Goal: Task Accomplishment & Management: Manage account settings

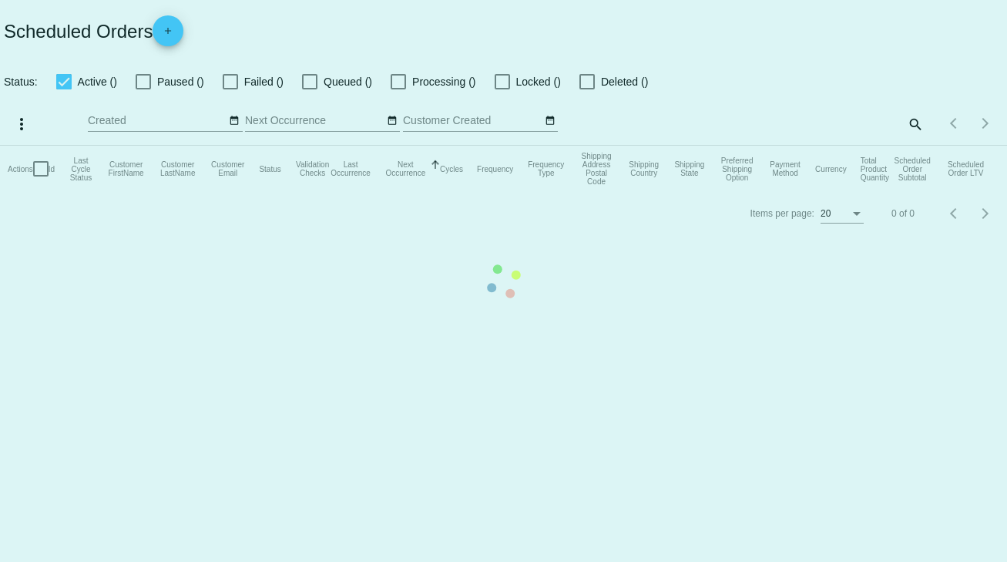
checkbox input "true"
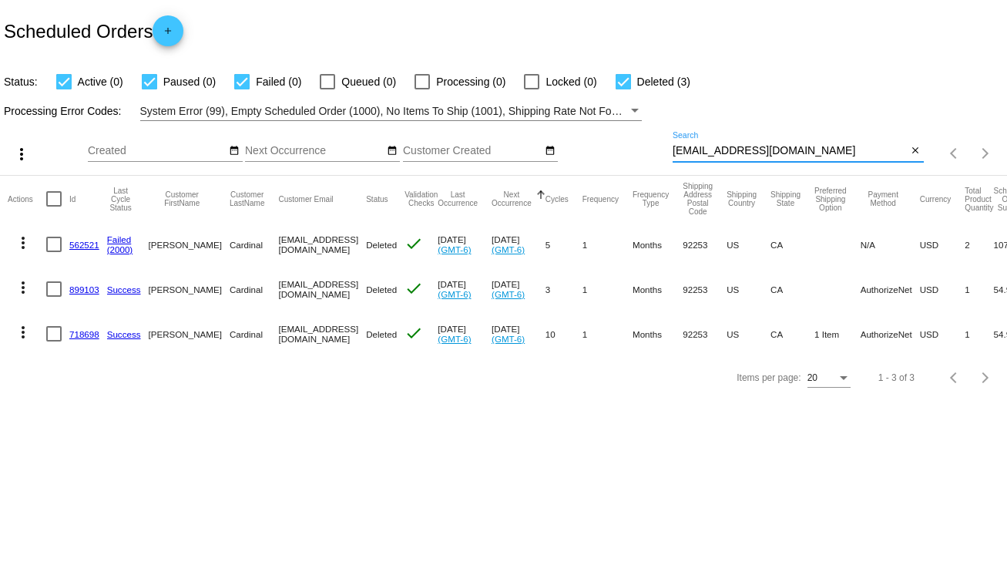
drag, startPoint x: 817, startPoint y: 153, endPoint x: 673, endPoint y: 152, distance: 144.0
click at [673, 152] on input "[EMAIL_ADDRESS][DOMAIN_NAME]" at bounding box center [789, 151] width 235 height 12
paste input "778267"
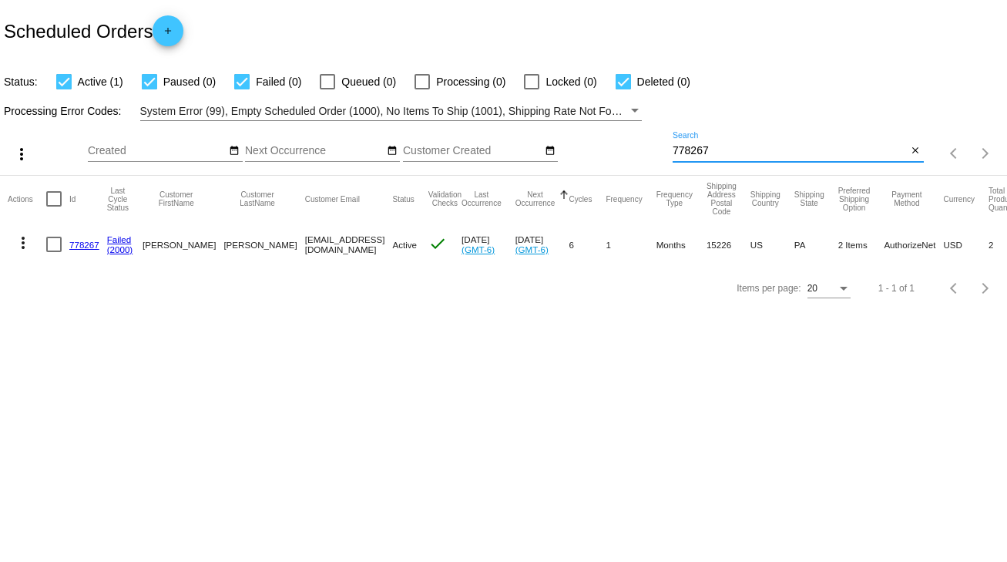
type input "778267"
click at [84, 240] on link "778267" at bounding box center [84, 245] width 30 height 10
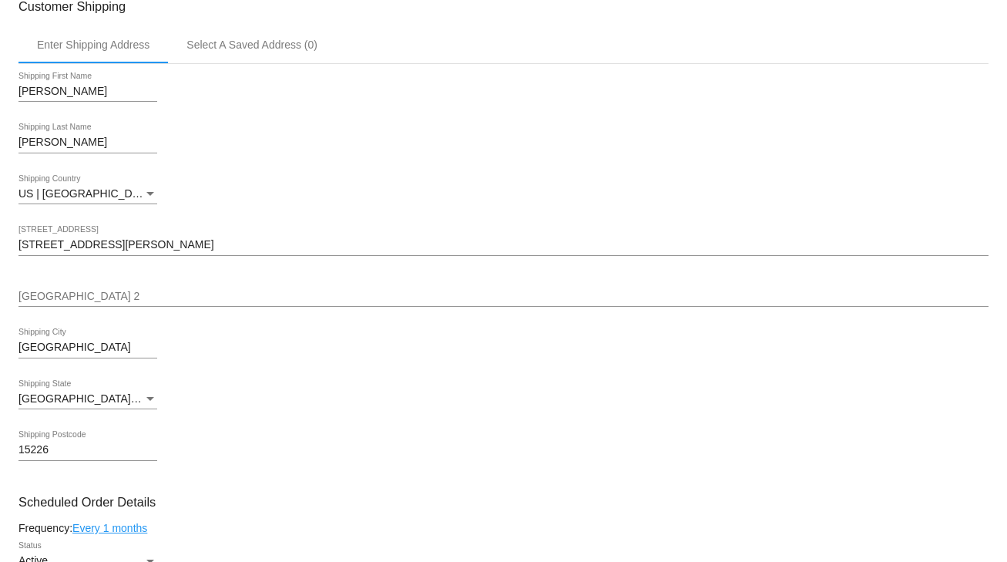
scroll to position [308, 0]
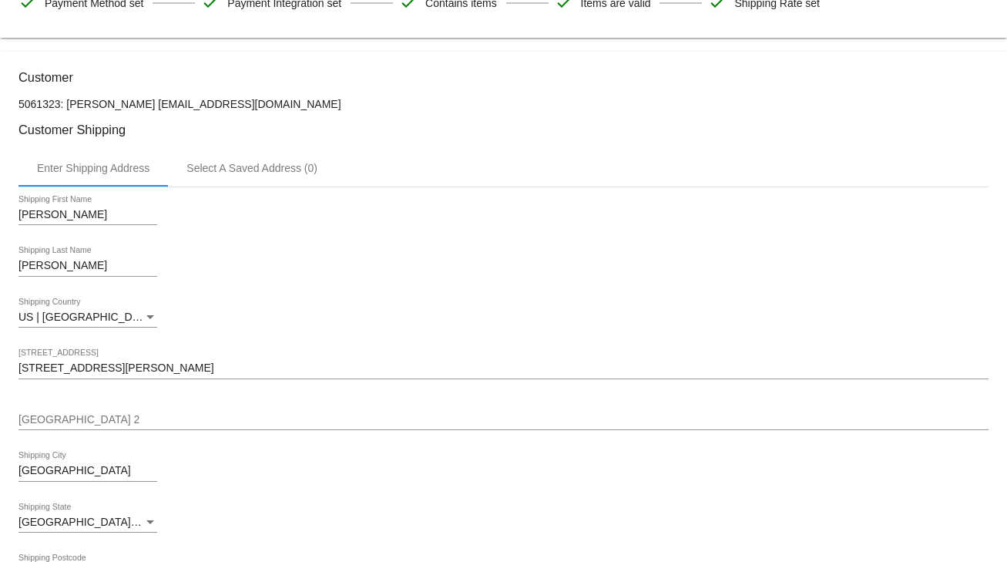
drag, startPoint x: 256, startPoint y: 107, endPoint x: 143, endPoint y: 106, distance: 113.2
click at [143, 106] on p "5061323: [PERSON_NAME] [EMAIL_ADDRESS][DOMAIN_NAME]" at bounding box center [503, 104] width 970 height 12
copy p "[EMAIL_ADDRESS][DOMAIN_NAME]"
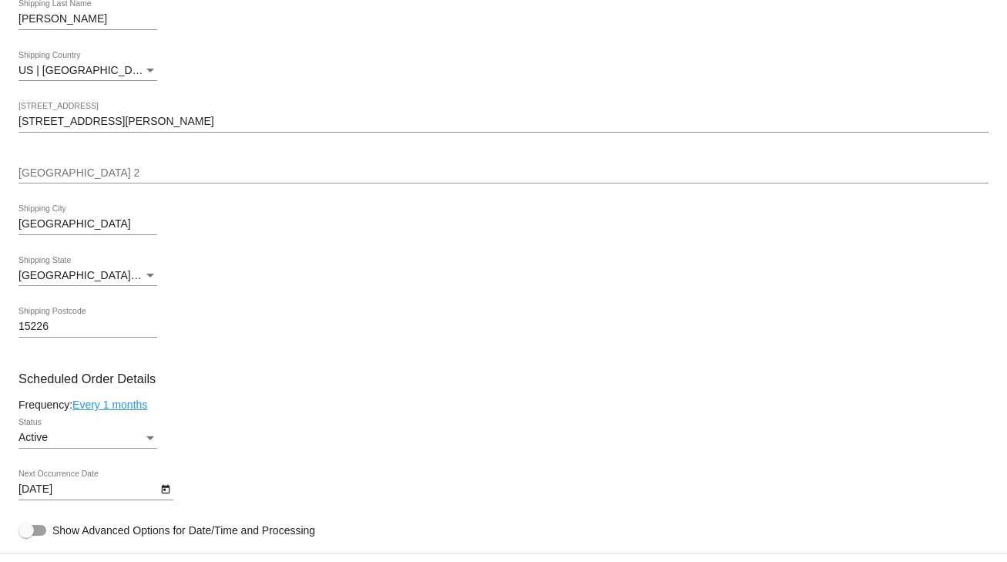
scroll to position [801, 0]
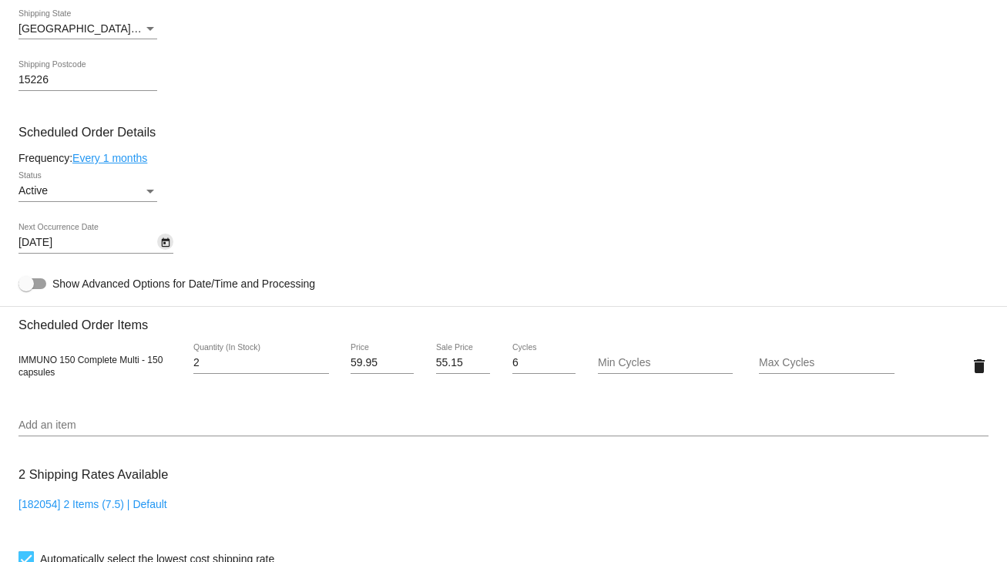
click at [163, 240] on icon "Open calendar" at bounding box center [165, 242] width 11 height 18
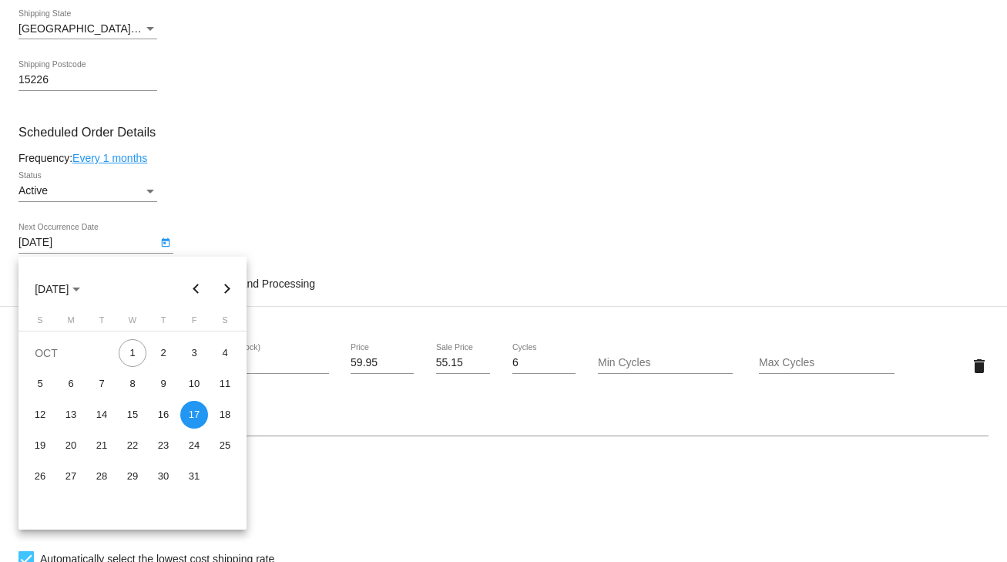
click at [199, 289] on button "Previous month" at bounding box center [196, 288] width 31 height 31
click at [225, 290] on button "Next month" at bounding box center [227, 288] width 31 height 31
click at [132, 358] on div "1" at bounding box center [133, 353] width 28 height 28
type input "[DATE]"
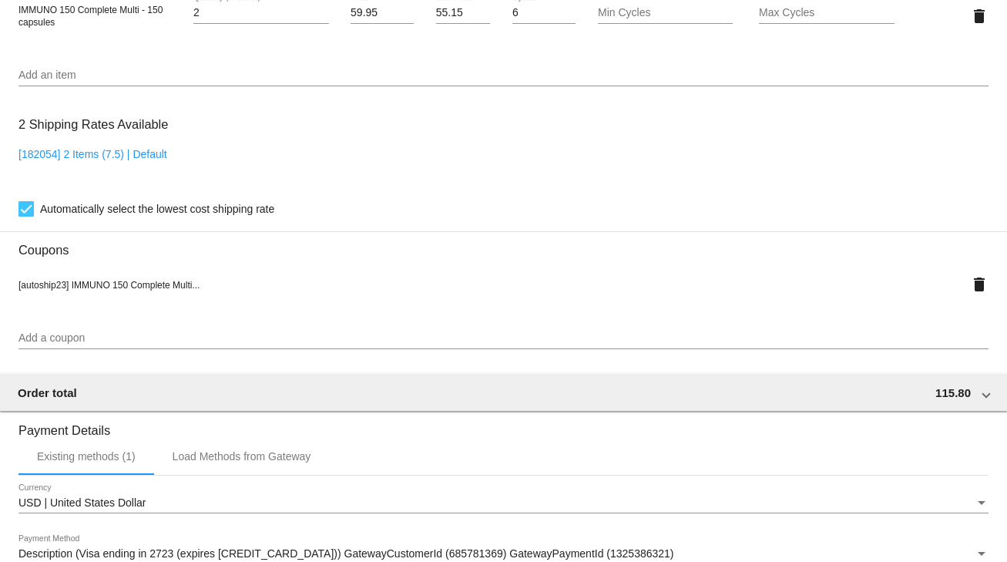
scroll to position [1397, 0]
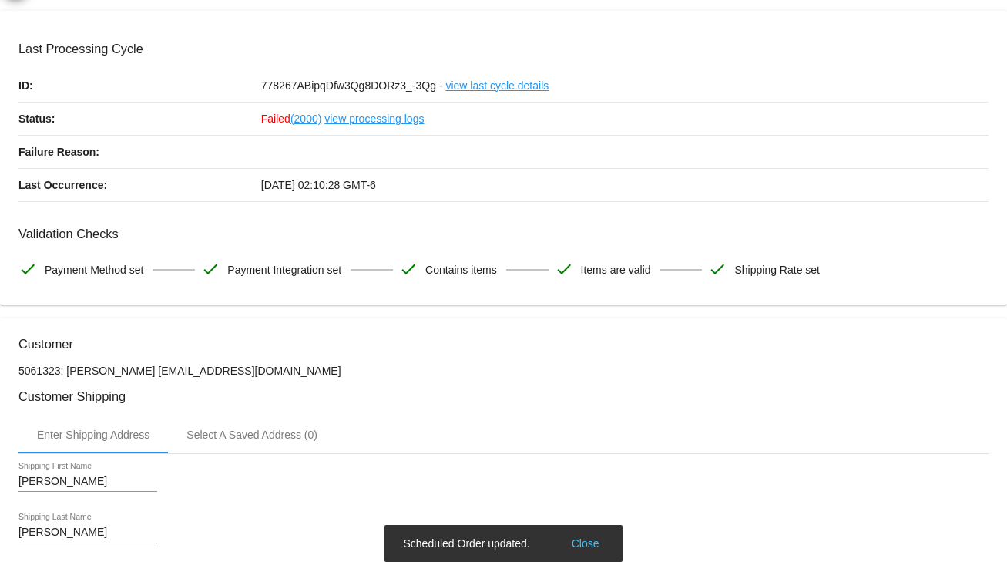
scroll to position [0, 0]
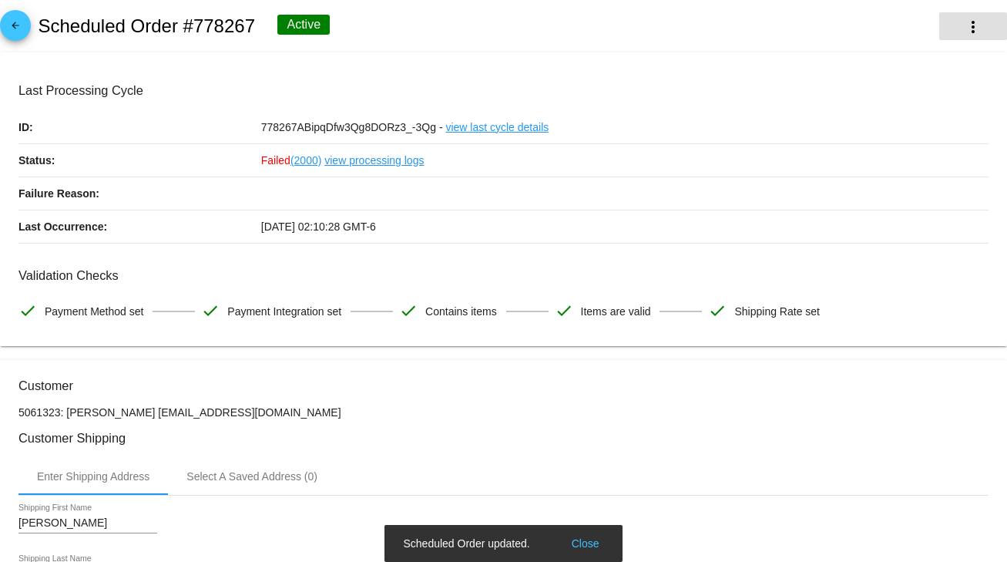
click at [951, 35] on button "more_vert" at bounding box center [973, 26] width 68 height 28
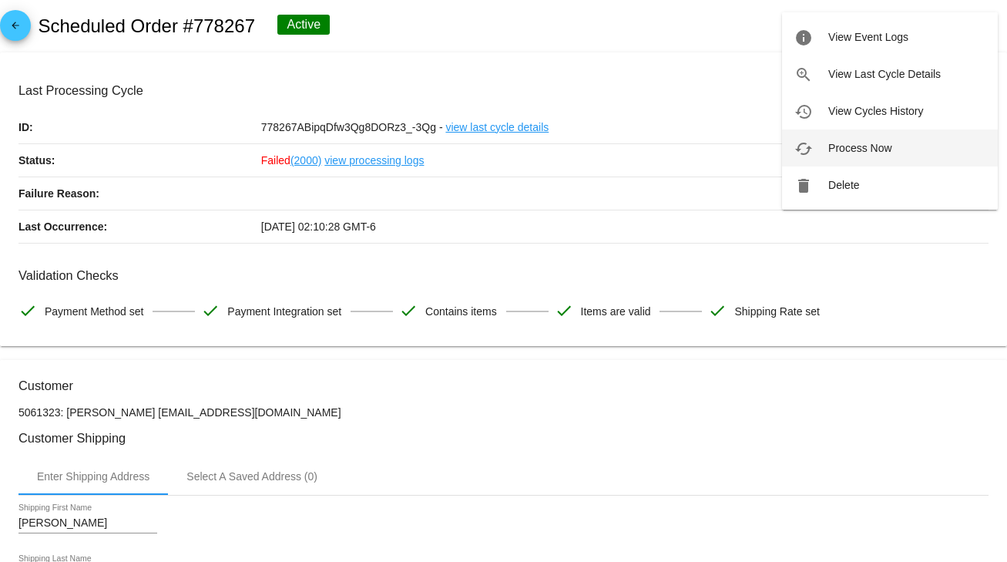
click at [874, 144] on span "Process Now" at bounding box center [859, 148] width 63 height 12
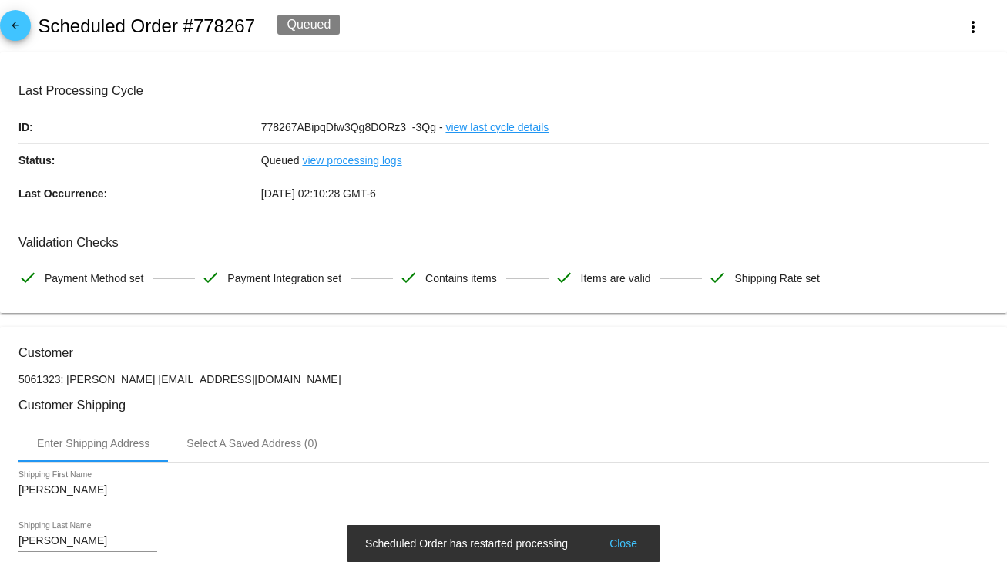
scroll to position [246, 0]
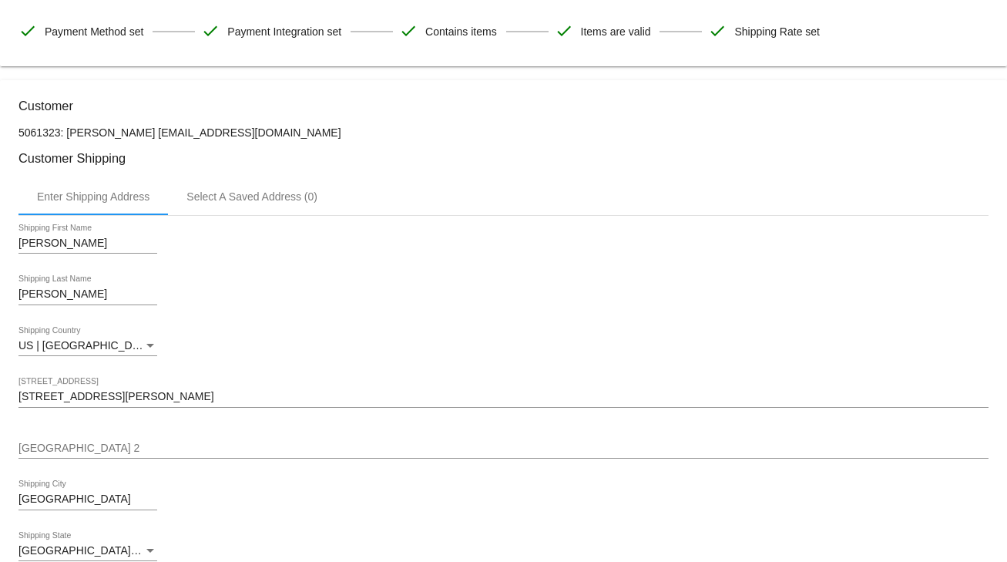
drag, startPoint x: 253, startPoint y: 130, endPoint x: 144, endPoint y: 133, distance: 109.4
click at [144, 133] on p "5061323: [PERSON_NAME] [EMAIL_ADDRESS][DOMAIN_NAME]" at bounding box center [503, 132] width 970 height 12
copy p "[EMAIL_ADDRESS][DOMAIN_NAME]"
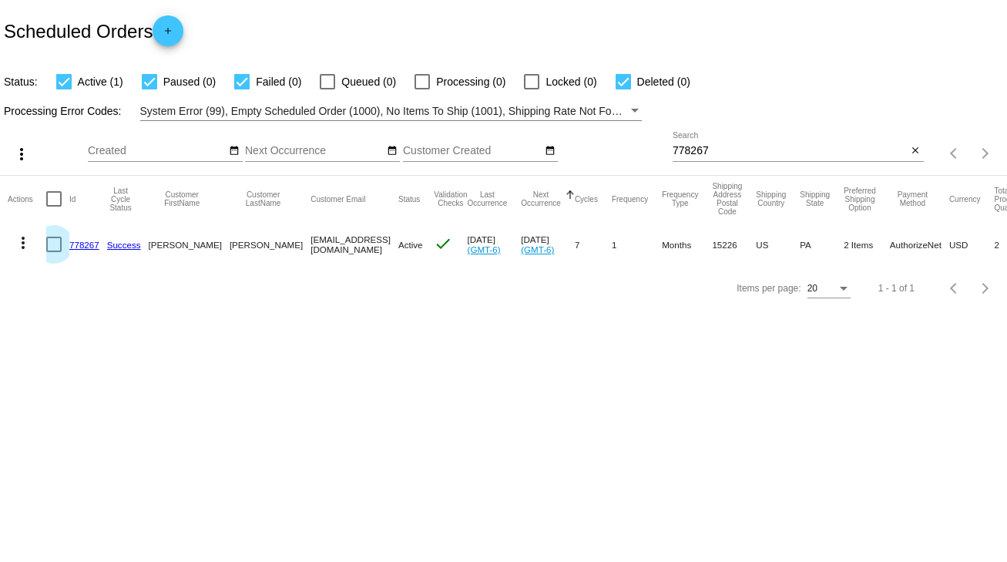
click at [57, 246] on div at bounding box center [53, 243] width 15 height 15
click at [54, 252] on input "checkbox" at bounding box center [53, 252] width 1 height 1
checkbox input "true"
click at [31, 245] on mat-icon "more_vert" at bounding box center [23, 242] width 18 height 18
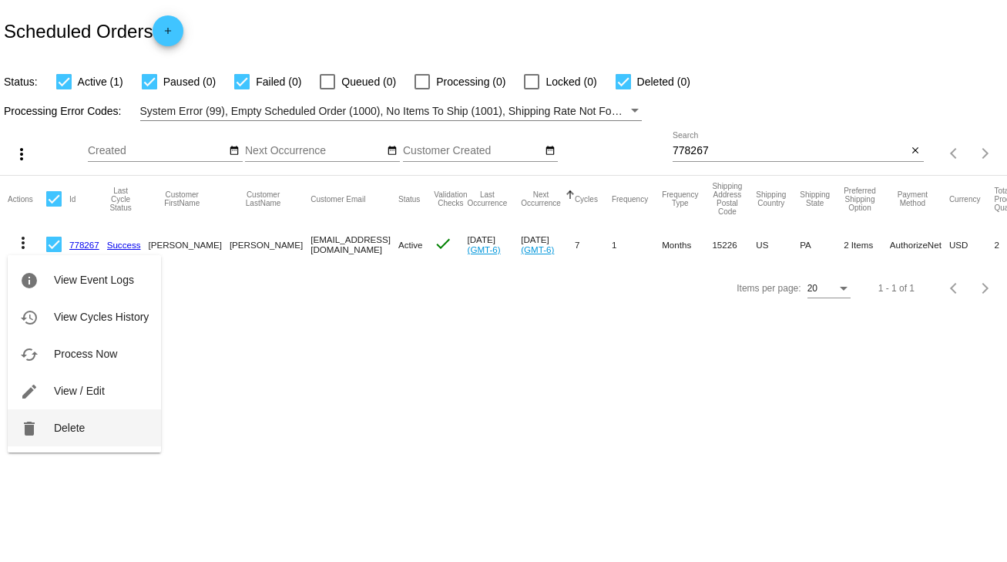
click at [46, 422] on button "delete Delete" at bounding box center [84, 427] width 153 height 37
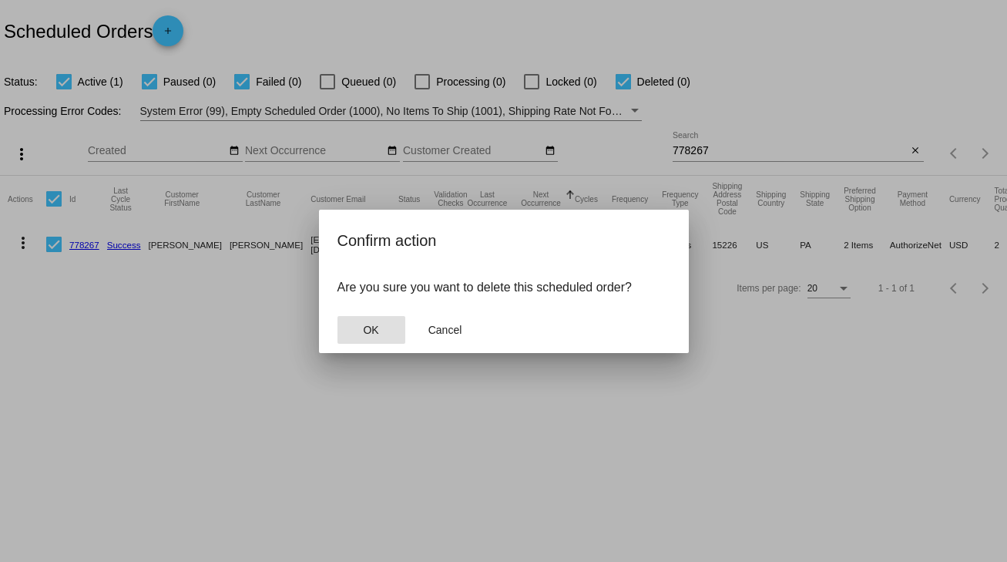
click at [360, 329] on button "OK" at bounding box center [371, 330] width 68 height 28
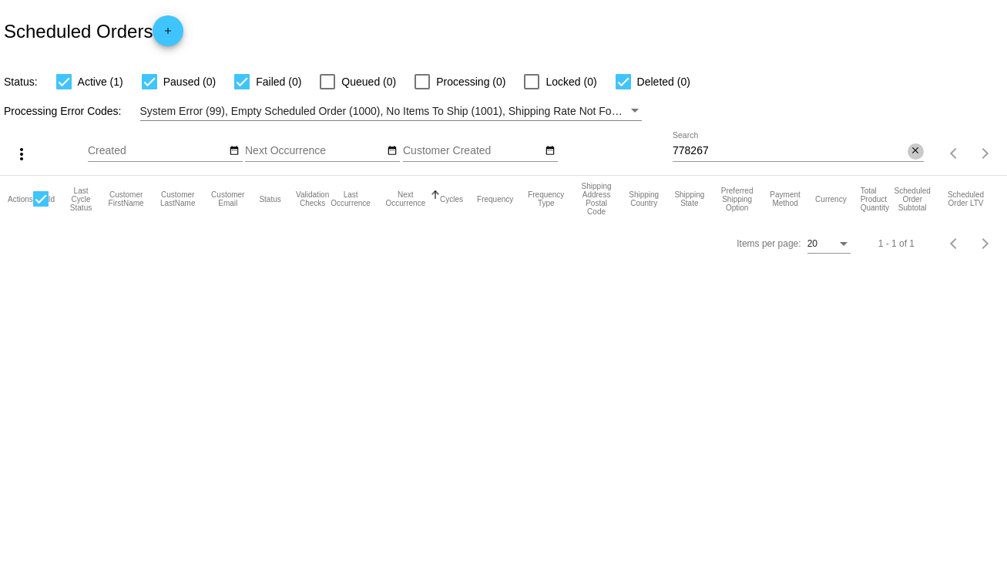
click at [914, 148] on mat-icon "close" at bounding box center [915, 151] width 11 height 12
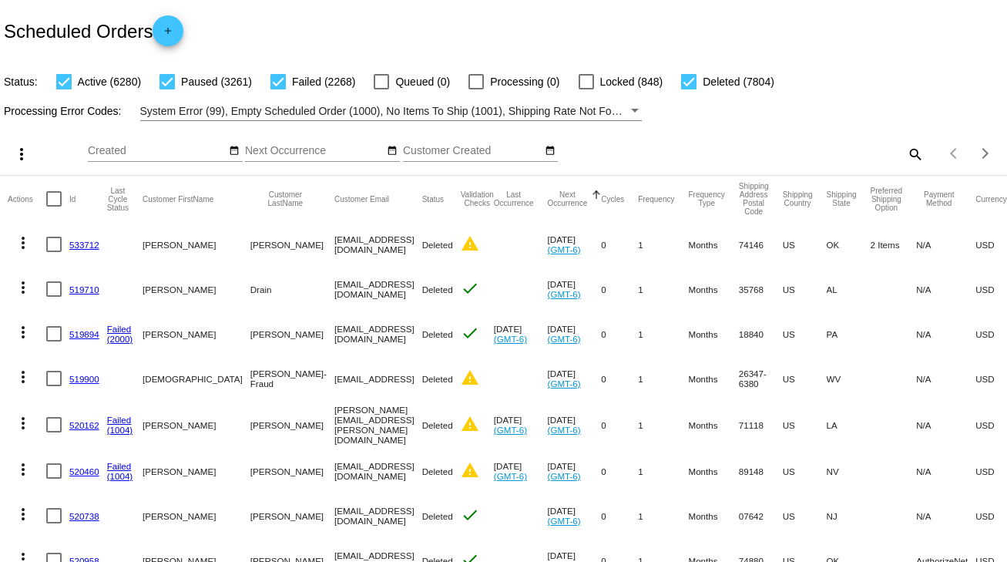
click at [907, 156] on mat-icon "search" at bounding box center [914, 154] width 18 height 24
click at [906, 156] on input "Search" at bounding box center [797, 151] width 251 height 12
paste input "744907"
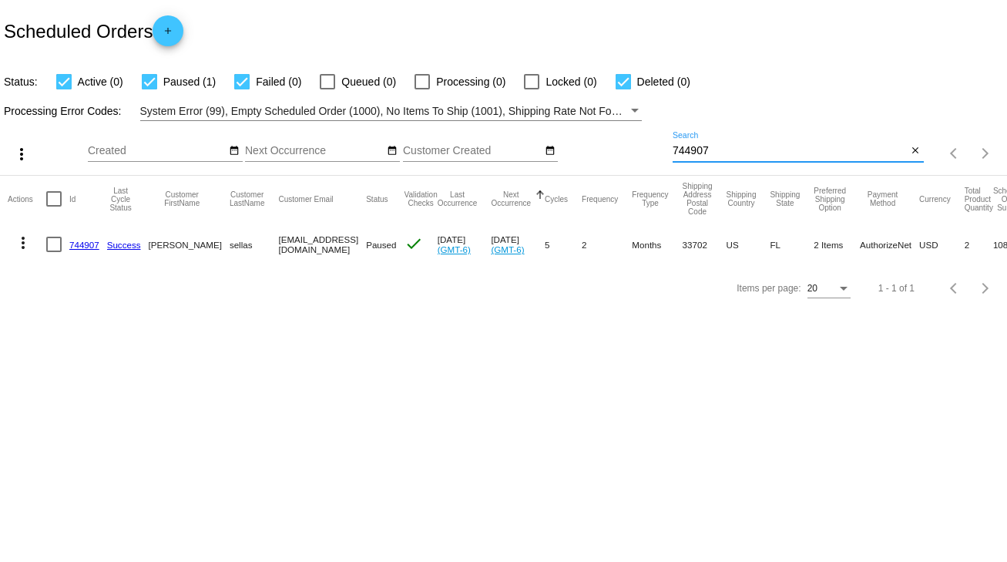
type input "744907"
click at [278, 242] on mat-cell "fbfg@usa.net" at bounding box center [322, 244] width 88 height 45
drag, startPoint x: 245, startPoint y: 242, endPoint x: 306, endPoint y: 243, distance: 60.9
click at [306, 243] on mat-row "more_vert 744907 Success john sellas fbfg@usa.net Paused check Jun 19 2025 (GMT…" at bounding box center [550, 244] width 1085 height 45
copy mat-row "fbfg@usa.net"
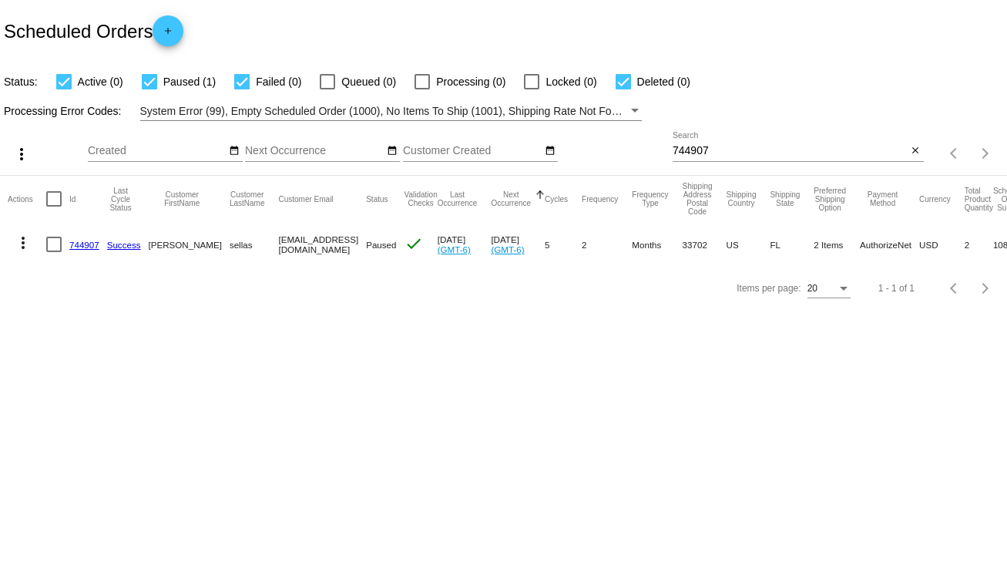
click at [48, 245] on div at bounding box center [53, 243] width 15 height 15
click at [53, 252] on input "checkbox" at bounding box center [53, 252] width 1 height 1
checkbox input "true"
click at [29, 246] on mat-icon "more_vert" at bounding box center [23, 242] width 18 height 18
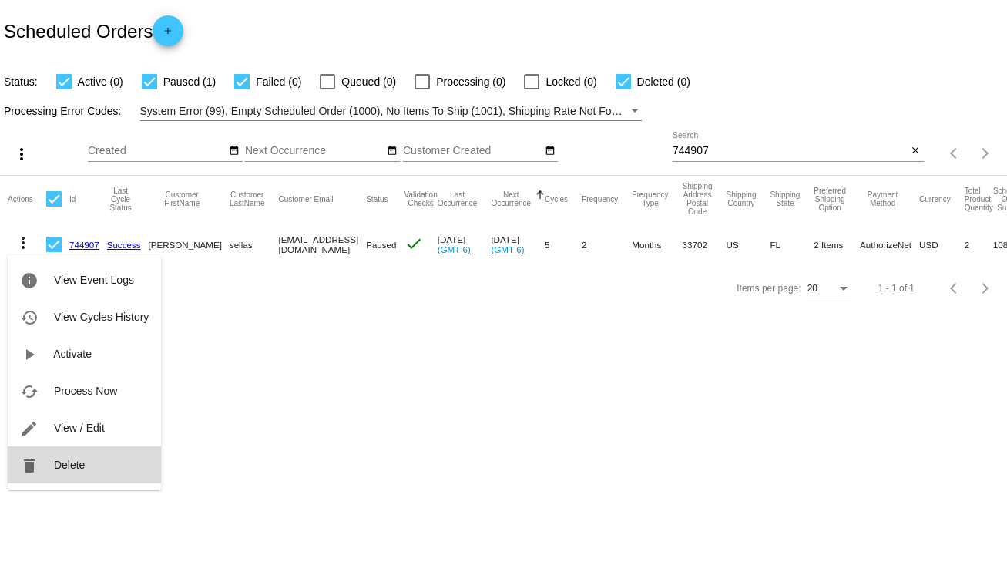
click at [85, 458] on button "delete Delete" at bounding box center [84, 464] width 153 height 37
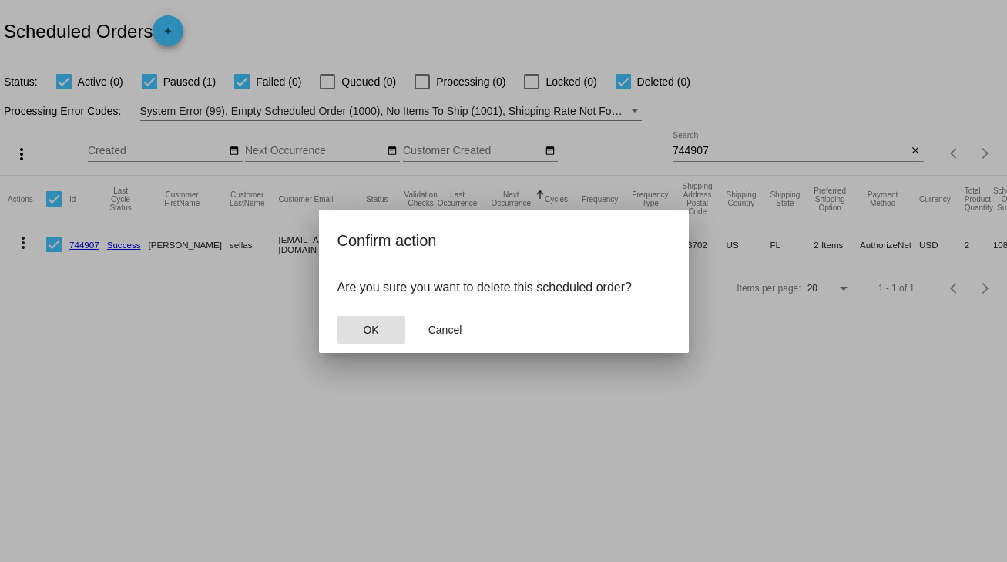
click at [372, 330] on span "OK" at bounding box center [370, 330] width 15 height 12
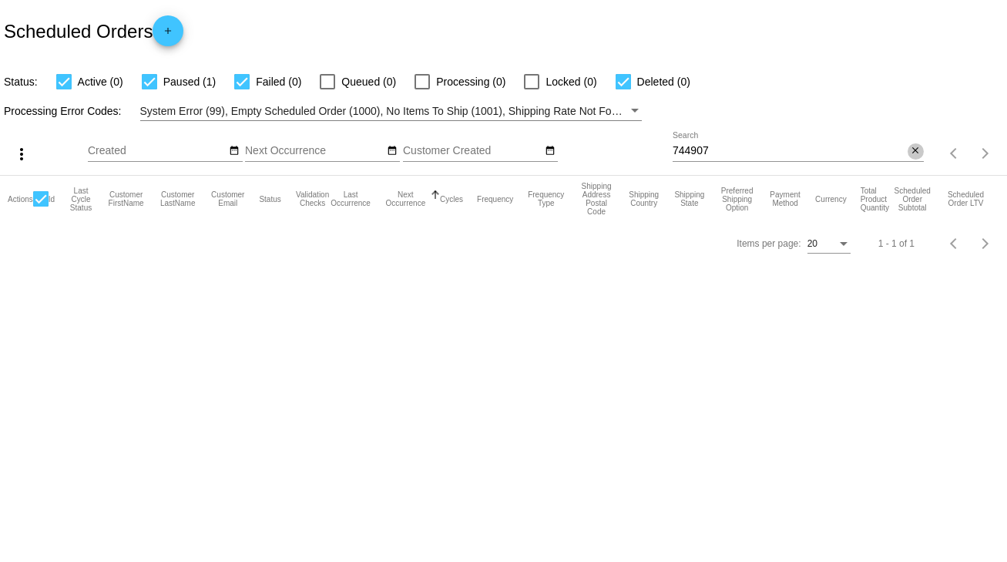
click at [915, 149] on mat-icon "close" at bounding box center [915, 151] width 11 height 12
